Goal: Transaction & Acquisition: Purchase product/service

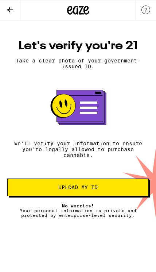
click at [108, 190] on span "Upload my ID" at bounding box center [78, 187] width 129 height 5
click at [79, 8] on icon at bounding box center [78, 10] width 22 height 13
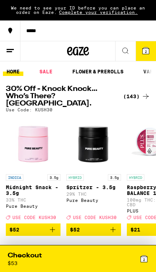
click at [147, 50] on span "2" at bounding box center [146, 51] width 2 height 4
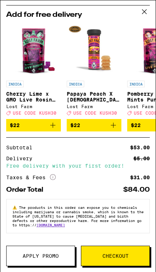
scroll to position [106, 0]
click at [146, 175] on div "$31.00" at bounding box center [141, 177] width 20 height 5
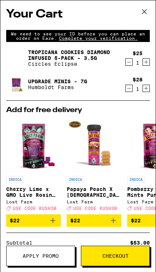
scroll to position [0, 0]
